Goal: Information Seeking & Learning: Learn about a topic

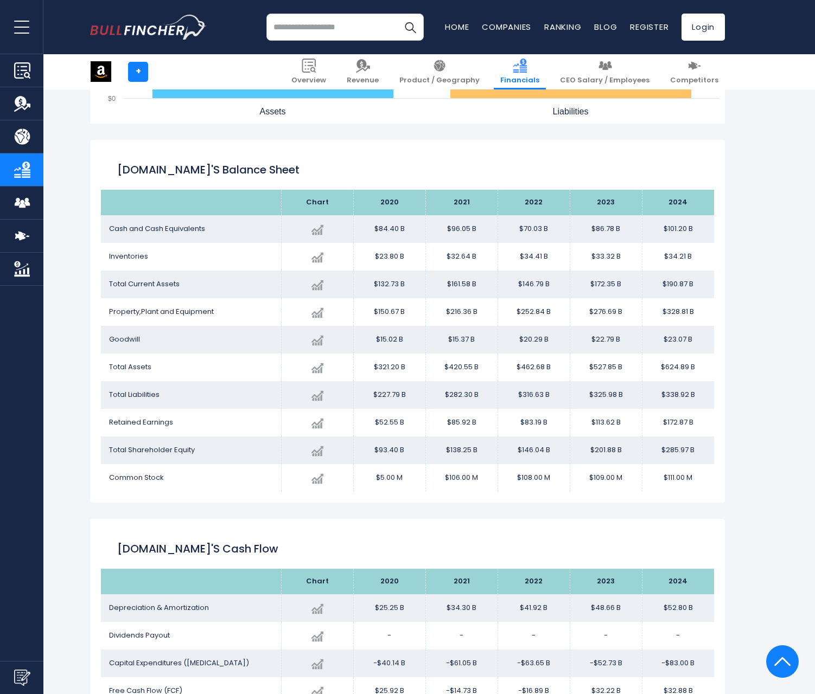
scroll to position [2254, 0]
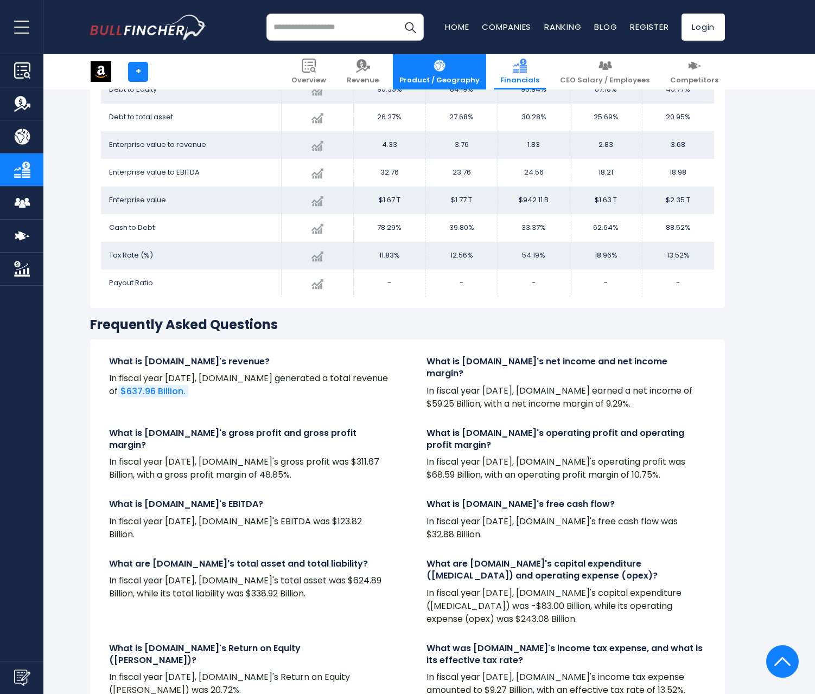
click at [484, 73] on link "Product / Geography" at bounding box center [439, 71] width 93 height 35
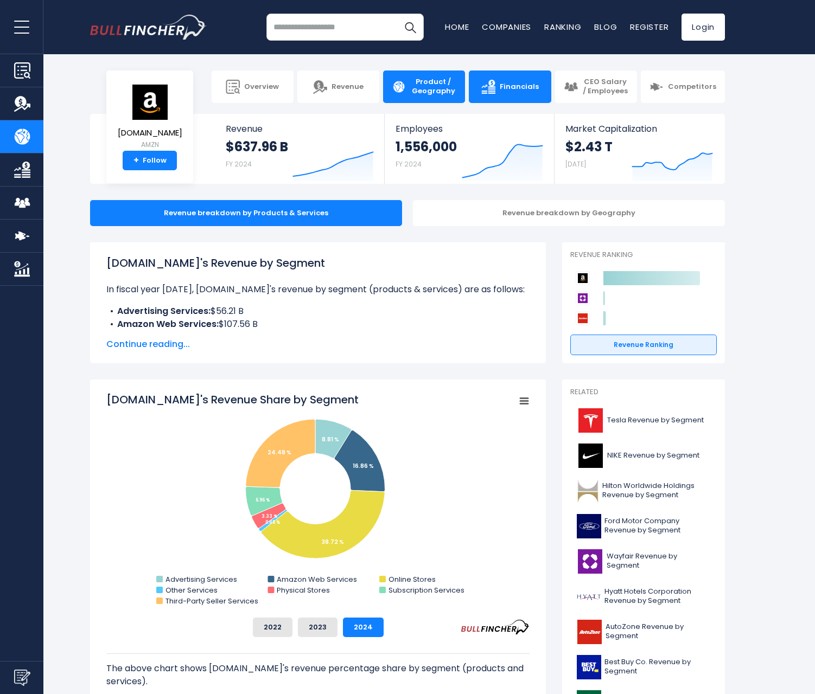
click at [518, 88] on span "Financials" at bounding box center [519, 86] width 39 height 9
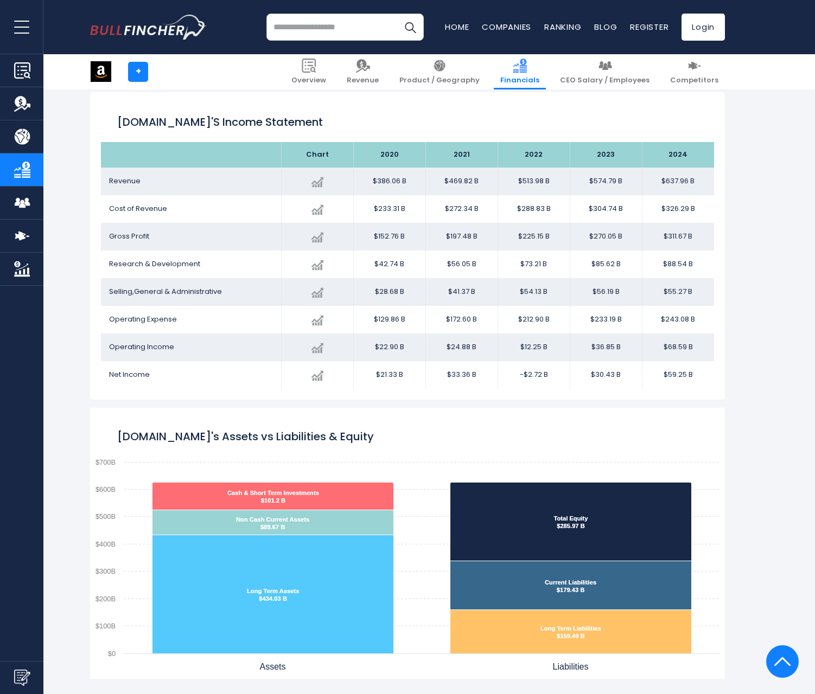
scroll to position [2254, 0]
